Goal: Find contact information: Find contact information

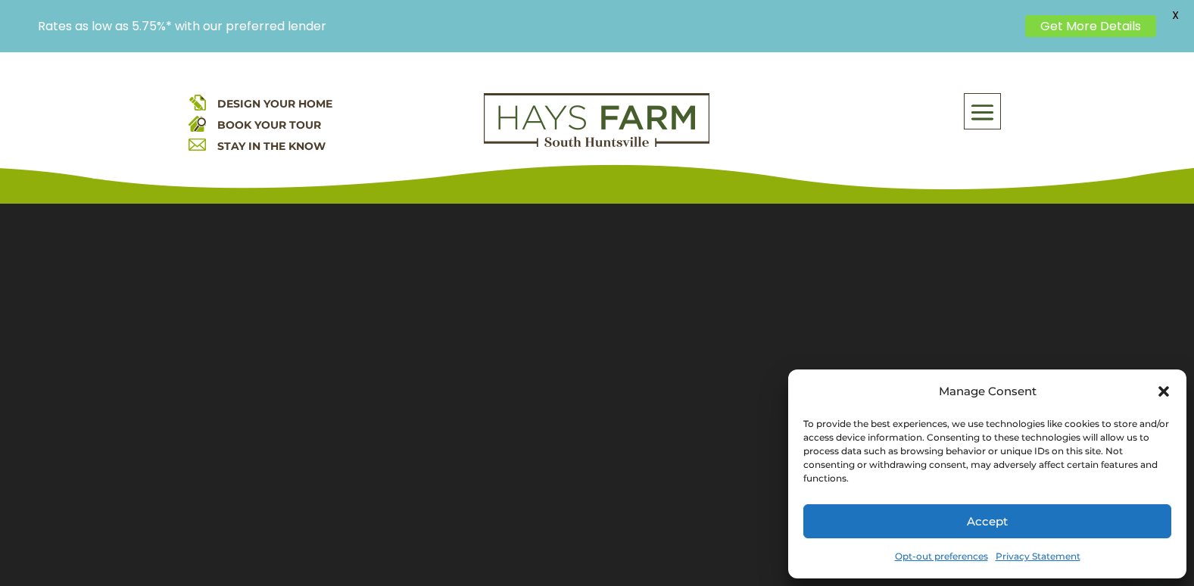
click at [1165, 392] on icon "Close dialog" at bounding box center [1163, 391] width 11 height 11
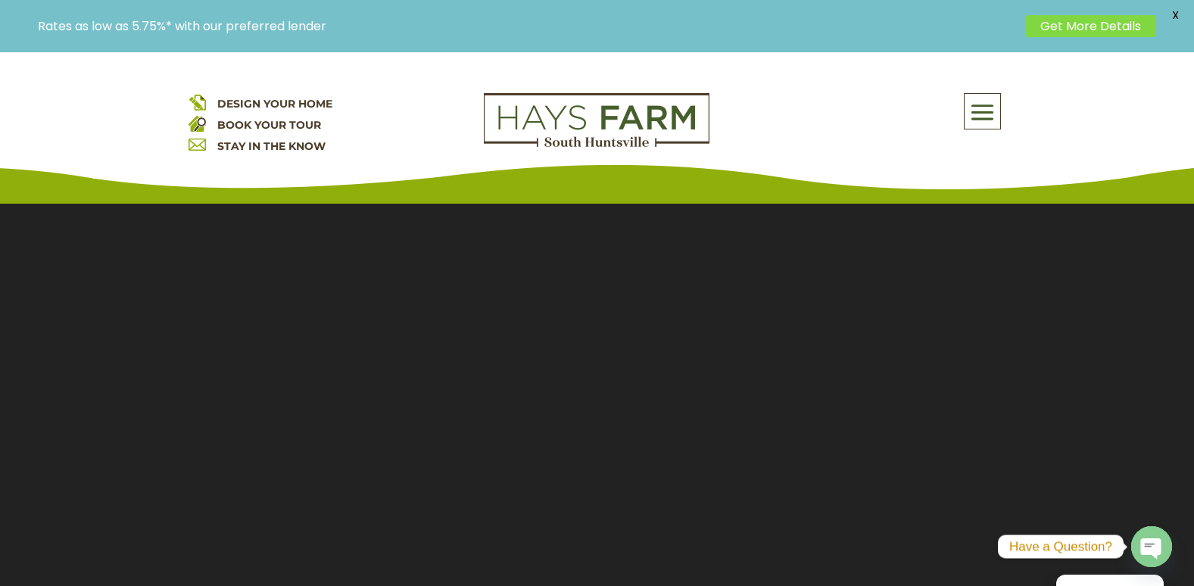
click at [987, 116] on span at bounding box center [983, 112] width 36 height 35
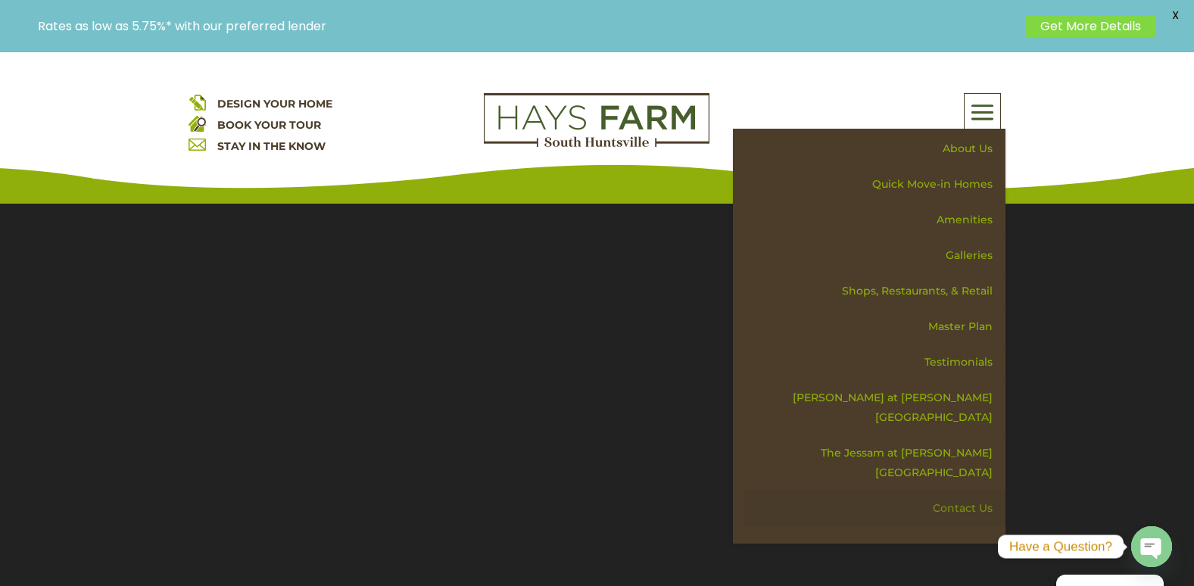
click at [961, 491] on link "Contact Us" at bounding box center [875, 509] width 262 height 36
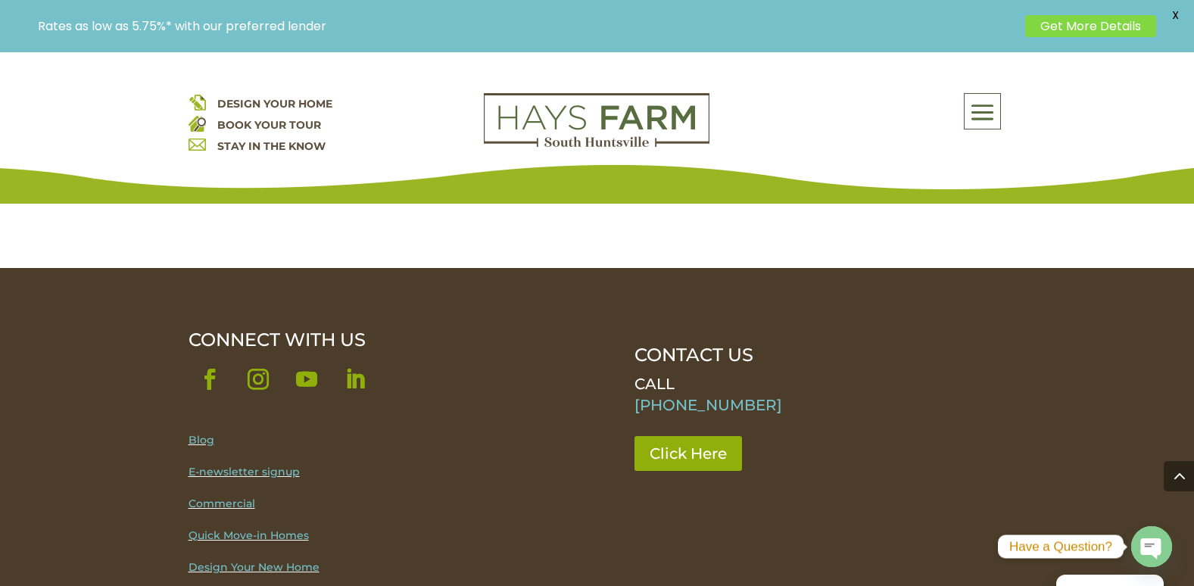
scroll to position [1590, 0]
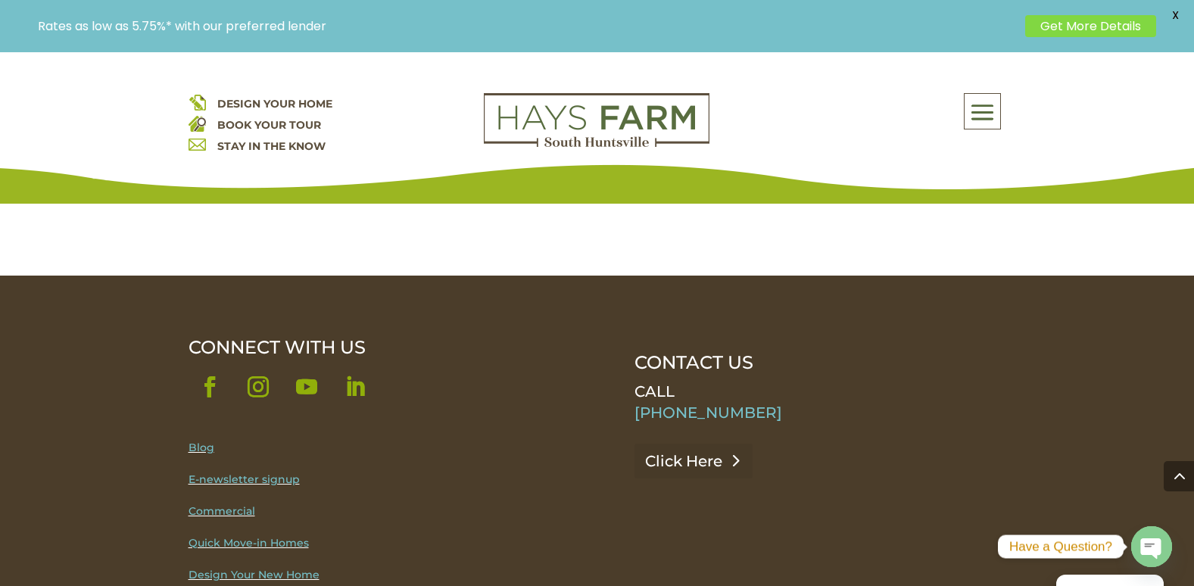
click at [685, 444] on link "Click Here" at bounding box center [693, 461] width 118 height 35
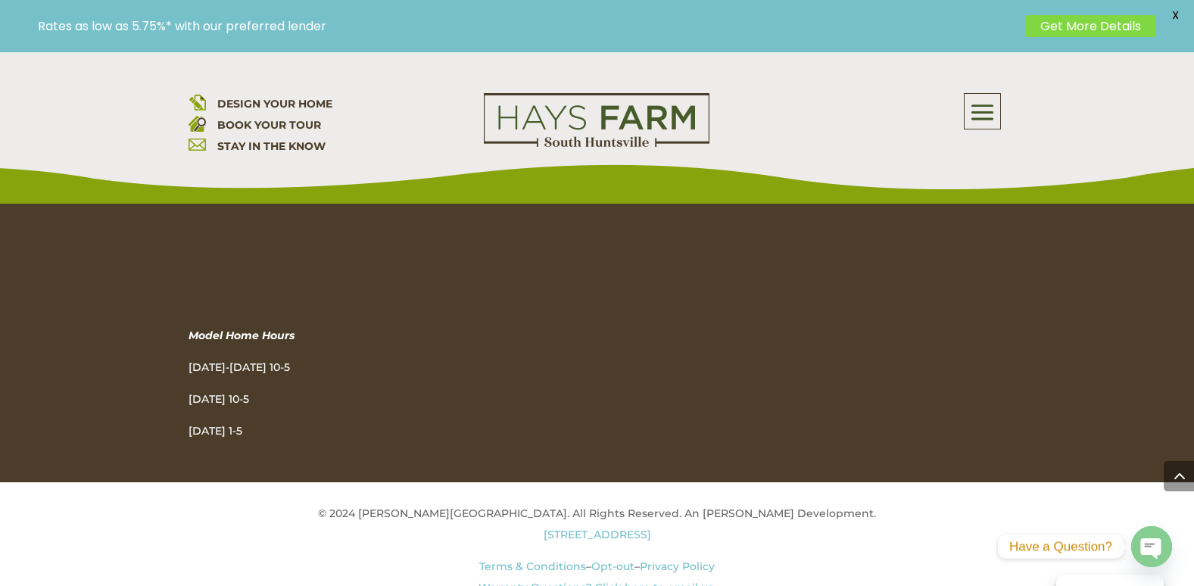
scroll to position [1969, 0]
